Goal: Information Seeking & Learning: Learn about a topic

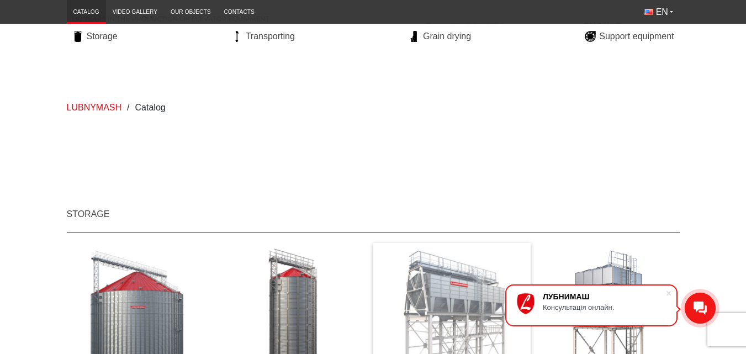
scroll to position [166, 0]
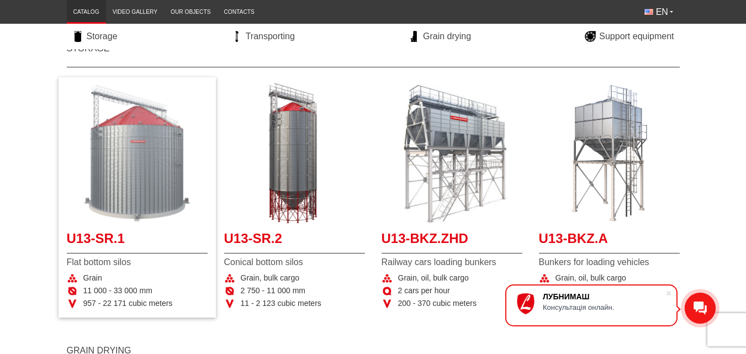
click at [133, 154] on img "More details U13-SR.1" at bounding box center [137, 153] width 141 height 141
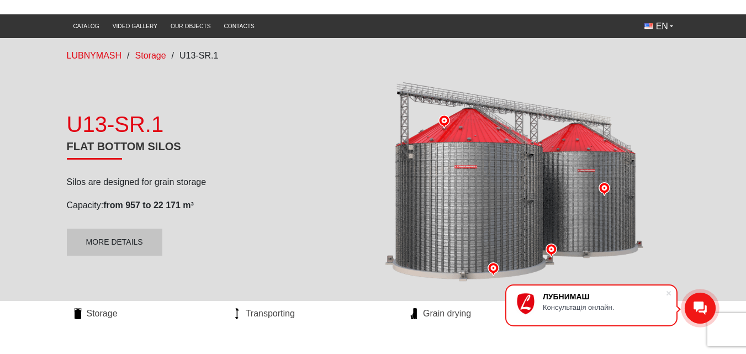
scroll to position [221, 0]
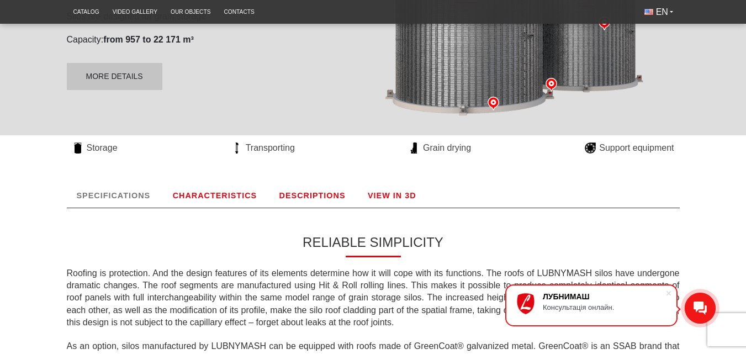
click at [397, 196] on link "VIEW IN 3D" at bounding box center [392, 195] width 68 height 24
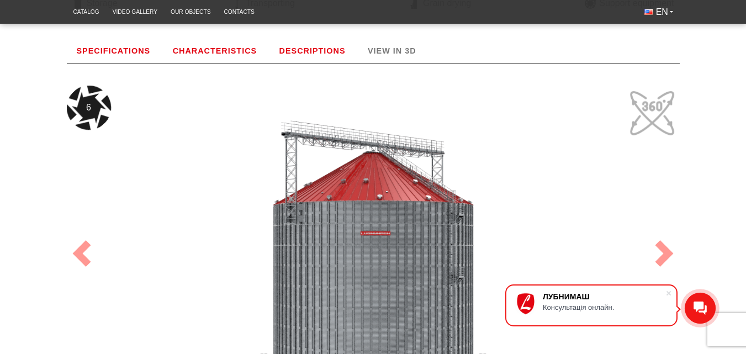
scroll to position [476, 0]
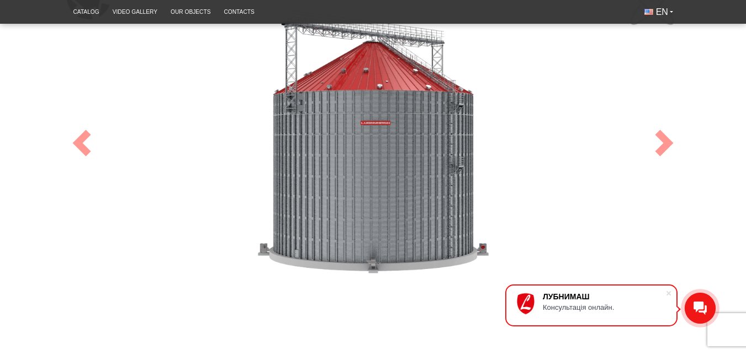
click at [392, 198] on div "7" at bounding box center [373, 143] width 613 height 336
drag, startPoint x: 369, startPoint y: 172, endPoint x: 403, endPoint y: 233, distance: 69.3
click at [403, 233] on div "36" at bounding box center [373, 143] width 613 height 336
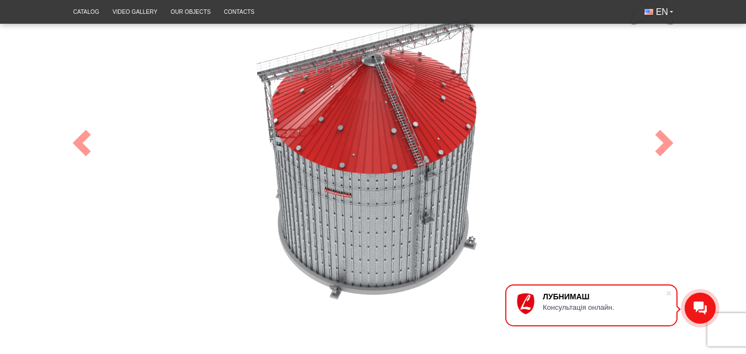
drag, startPoint x: 388, startPoint y: 113, endPoint x: 105, endPoint y: 160, distance: 286.7
click at [105, 164] on div "100" at bounding box center [373, 143] width 613 height 336
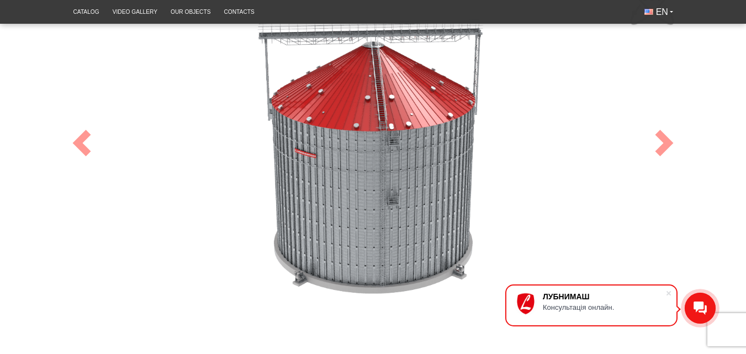
drag, startPoint x: 445, startPoint y: 158, endPoint x: 445, endPoint y: 124, distance: 33.7
click at [445, 124] on div "100" at bounding box center [373, 143] width 613 height 336
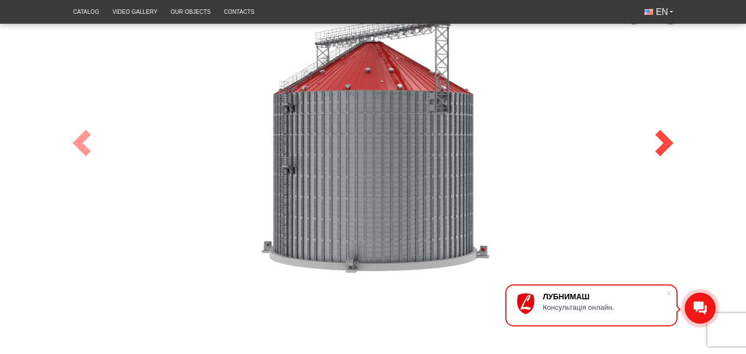
drag, startPoint x: 443, startPoint y: 179, endPoint x: 652, endPoint y: 126, distance: 215.4
click at [652, 126] on div "100 Previous Next" at bounding box center [373, 143] width 613 height 380
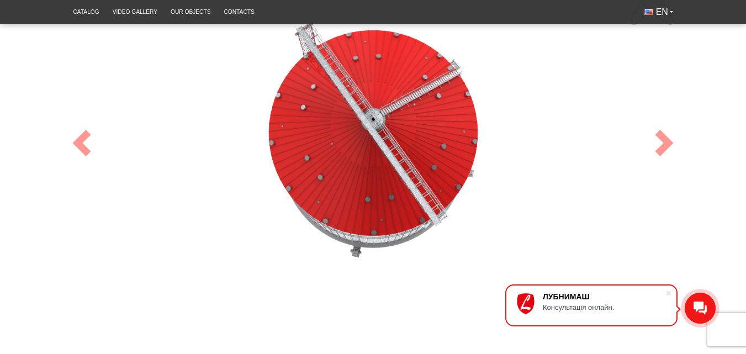
drag, startPoint x: 453, startPoint y: 150, endPoint x: 611, endPoint y: 175, distance: 159.4
click at [611, 176] on div "100" at bounding box center [373, 143] width 613 height 336
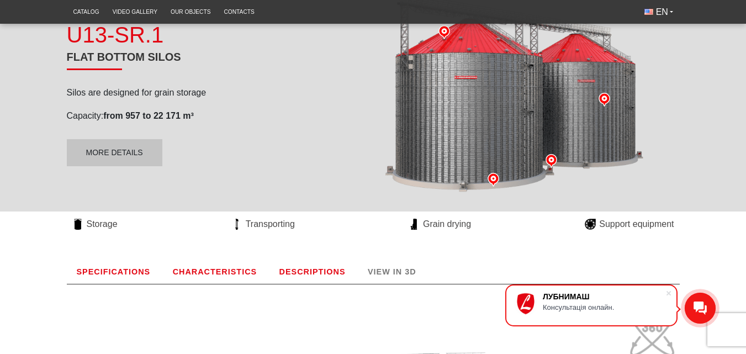
scroll to position [34, 0]
